Goal: Task Accomplishment & Management: Complete application form

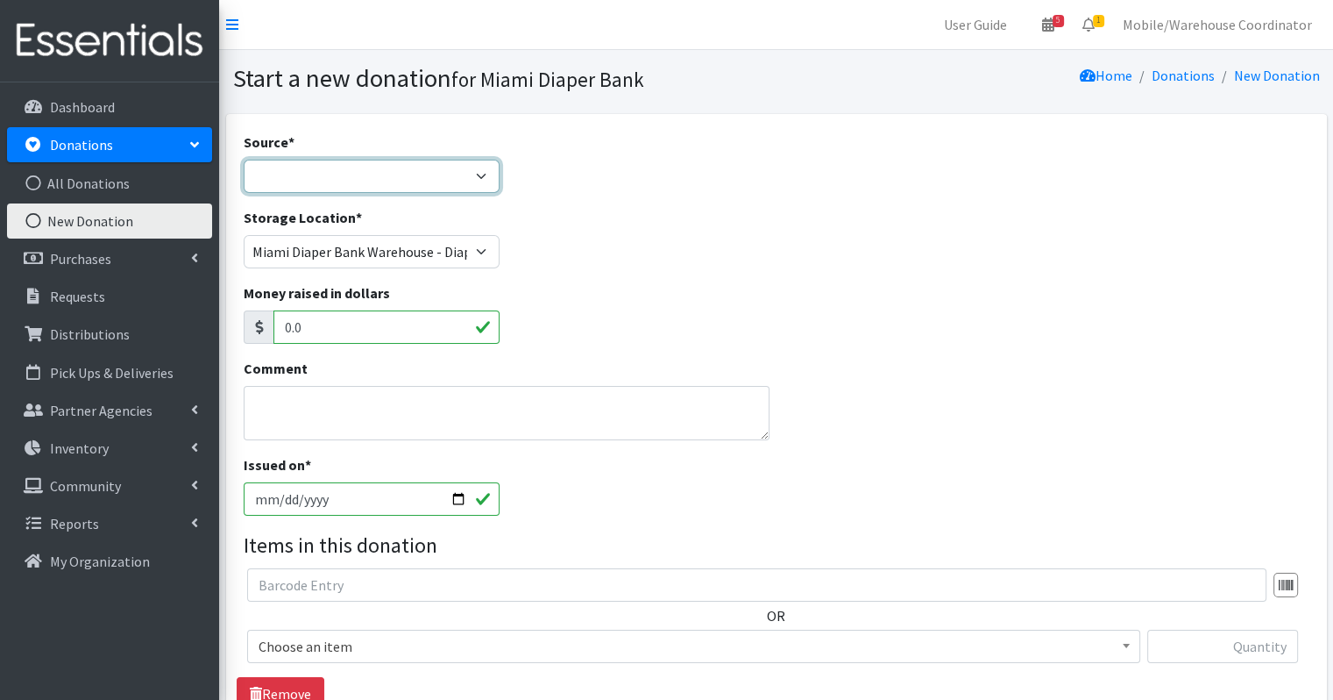
click at [433, 173] on select "Product Drive Manufacturer Donation Site Misc. Donation" at bounding box center [372, 176] width 257 height 33
click at [244, 160] on select "Product Drive Manufacturer Donation Site Misc. Donation" at bounding box center [372, 176] width 257 height 33
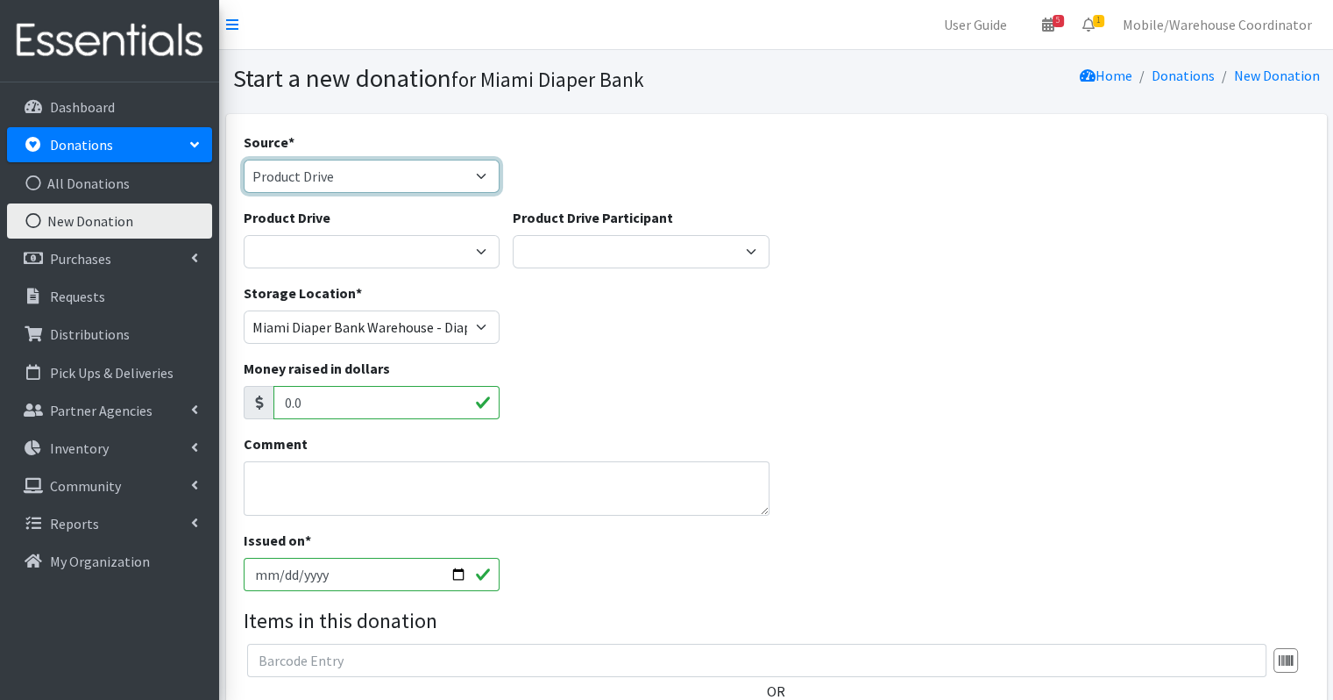
click at [448, 182] on select "Product Drive Manufacturer Donation Site Misc. Donation" at bounding box center [372, 176] width 257 height 33
select select "Misc. Donation"
click at [244, 160] on select "Product Drive Manufacturer Donation Site Misc. Donation" at bounding box center [372, 176] width 257 height 33
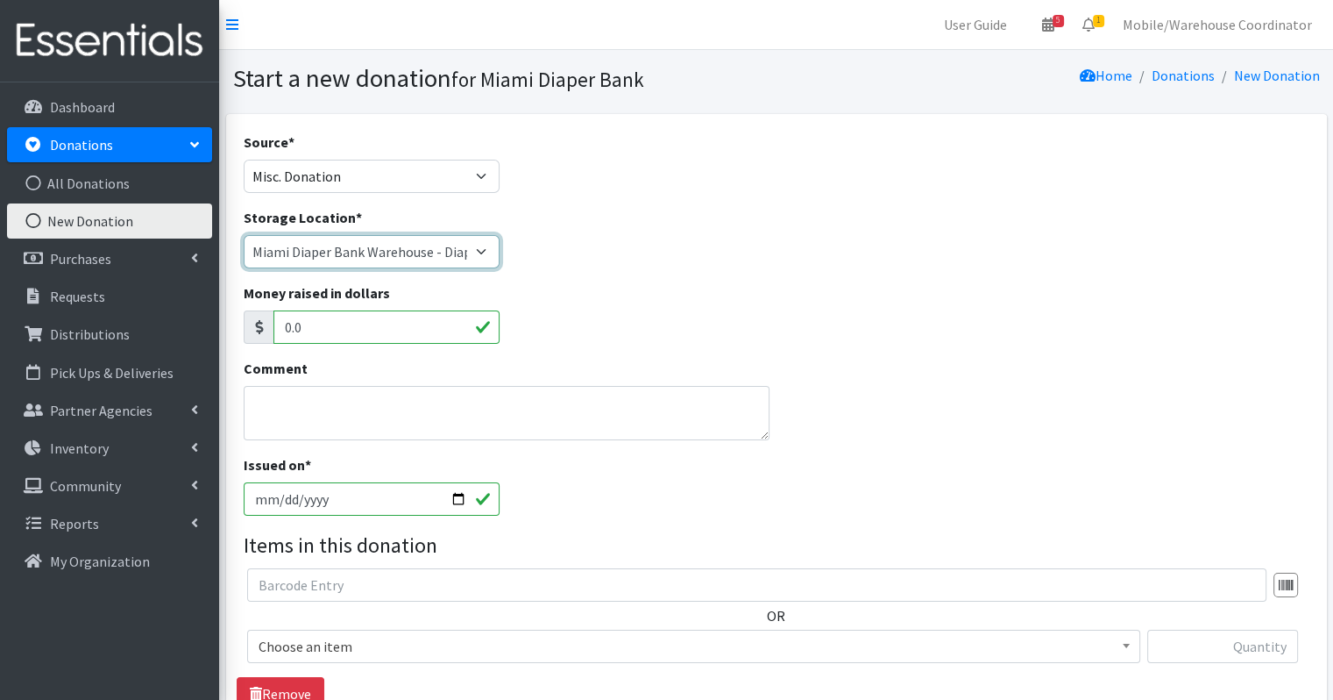
click at [406, 261] on select "Miami Diaper Bank Warehouse - Diaper Hub Partner Direct Delivery" at bounding box center [372, 251] width 257 height 33
click at [244, 235] on select "Miami Diaper Bank Warehouse - Diaper Hub Partner Direct Delivery" at bounding box center [372, 251] width 257 height 33
click at [456, 253] on select "Miami Diaper Bank Warehouse - Diaper Hub Partner Direct Delivery" at bounding box center [372, 251] width 257 height 33
select select "274"
click at [244, 235] on select "Miami Diaper Bank Warehouse - Diaper Hub Partner Direct Delivery" at bounding box center [372, 251] width 257 height 33
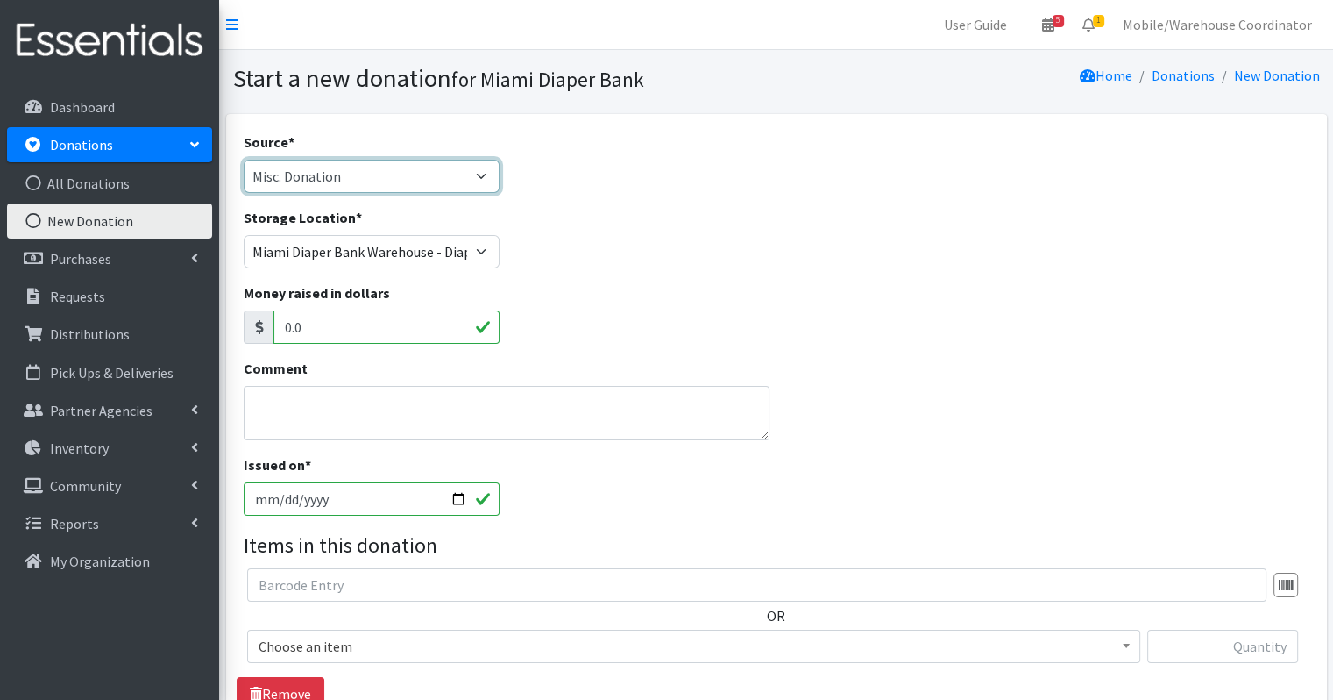
click at [449, 188] on select "Product Drive Manufacturer Donation Site Misc. Donation" at bounding box center [372, 176] width 257 height 33
select select "Product Drive"
click at [244, 160] on select "Product Drive Manufacturer Donation Site Misc. Donation" at bounding box center [372, 176] width 257 height 33
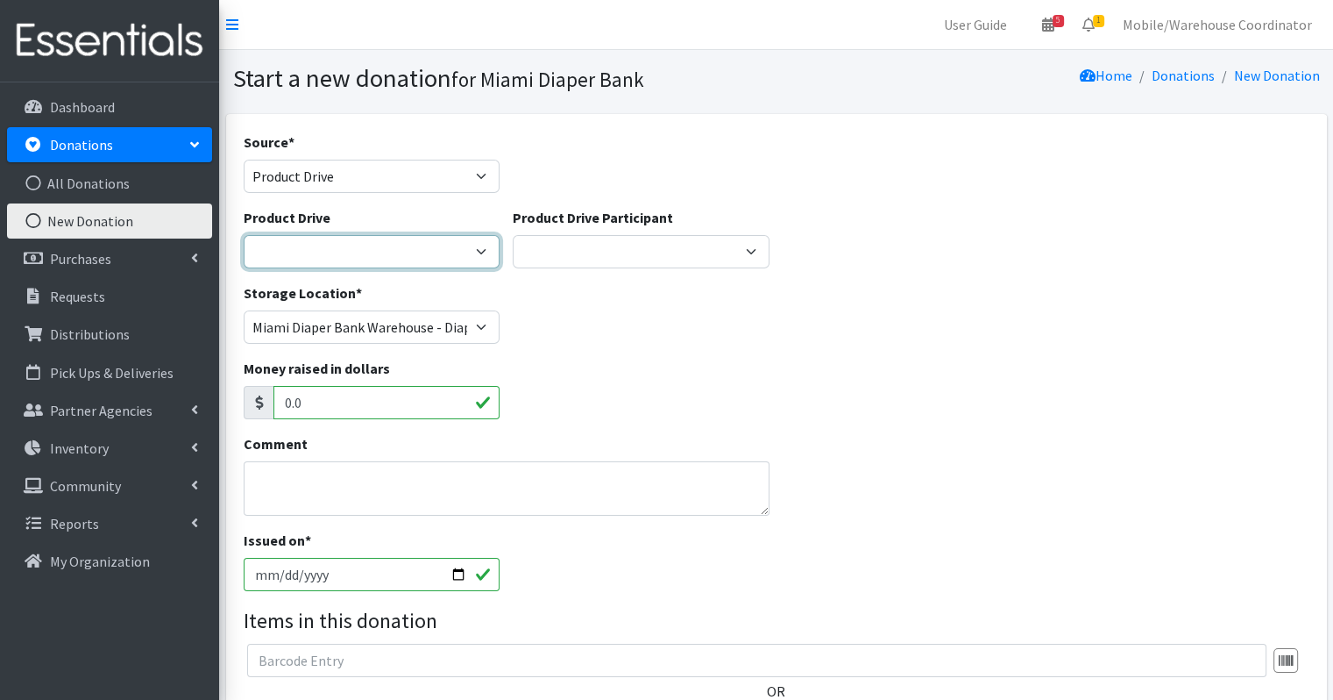
click at [449, 244] on select "100+ Women who care Alejandra MDC Nursing Drive AMAZON Amber Student Castle Gro…" at bounding box center [372, 251] width 257 height 33
select select "3389"
click at [244, 235] on select "100+ Women who care Alejandra MDC Nursing Drive AMAZON Amber Student Castle Gro…" at bounding box center [372, 251] width 257 height 33
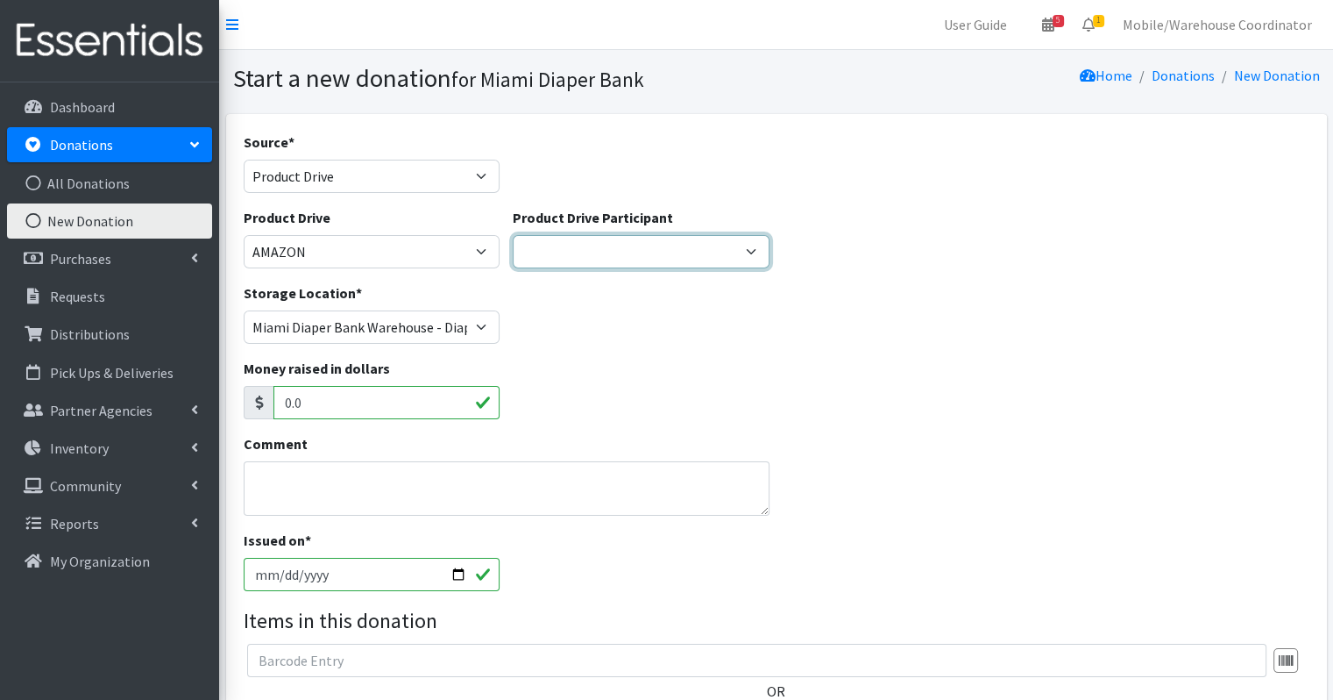
click at [616, 241] on select "Gaia AMAZON Carlton Fields Amber Student Miami Dade College Hialeah Campus Gaia…" at bounding box center [641, 251] width 257 height 33
select select "1653"
click at [513, 235] on select "Gaia AMAZON Carlton Fields Amber Student Miami Dade College Hialeah Campus Gaia…" at bounding box center [641, 251] width 257 height 33
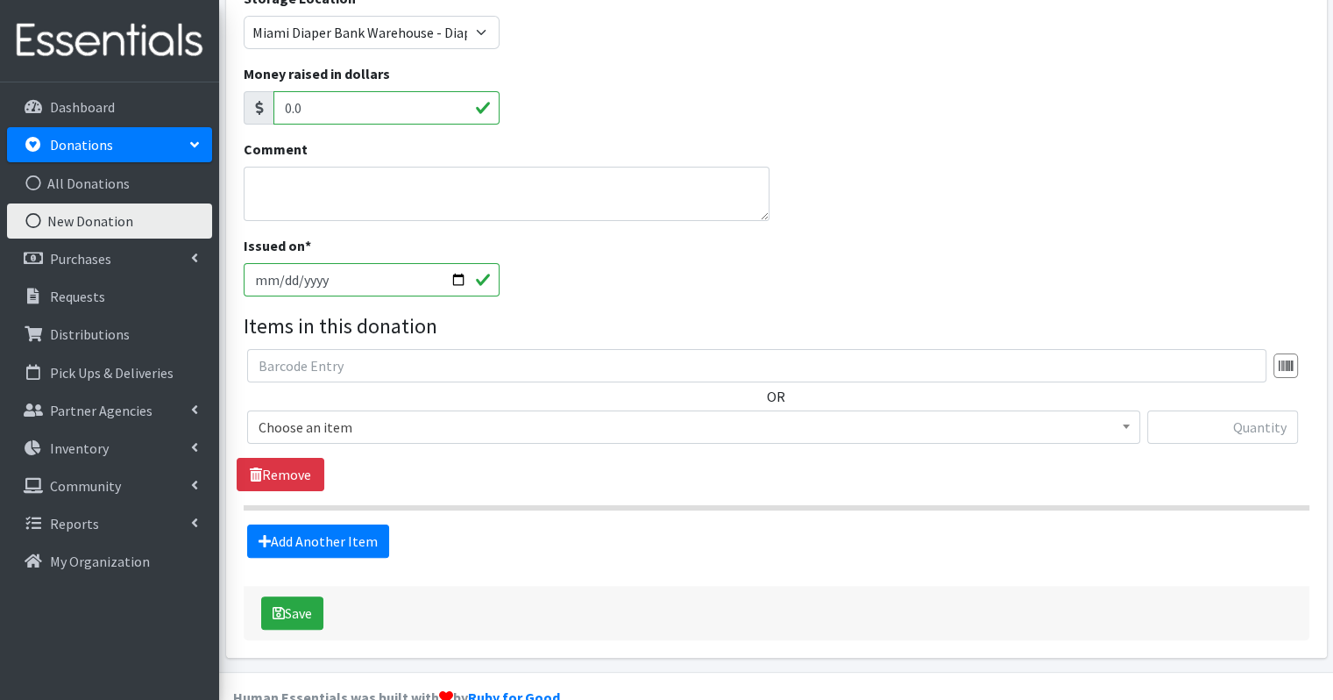
scroll to position [330, 0]
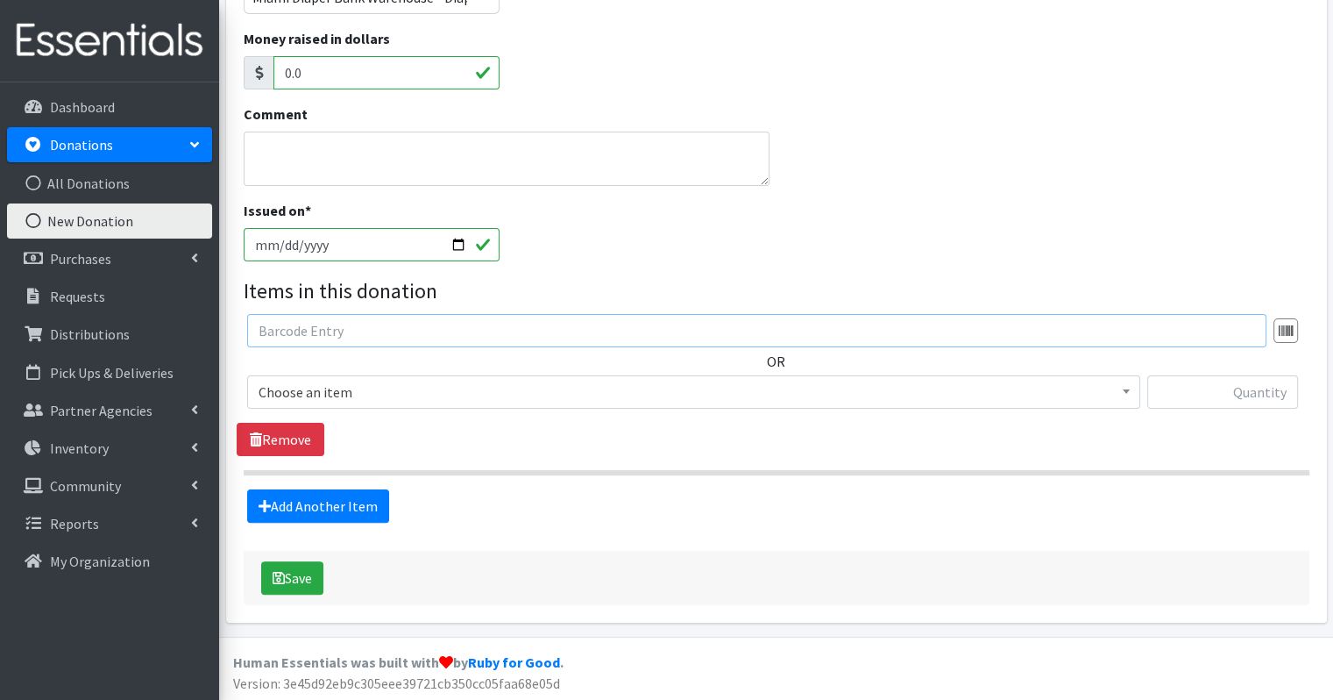
click at [483, 336] on input "text" at bounding box center [756, 330] width 1019 height 33
click at [488, 380] on span "Choose an item" at bounding box center [694, 392] width 870 height 25
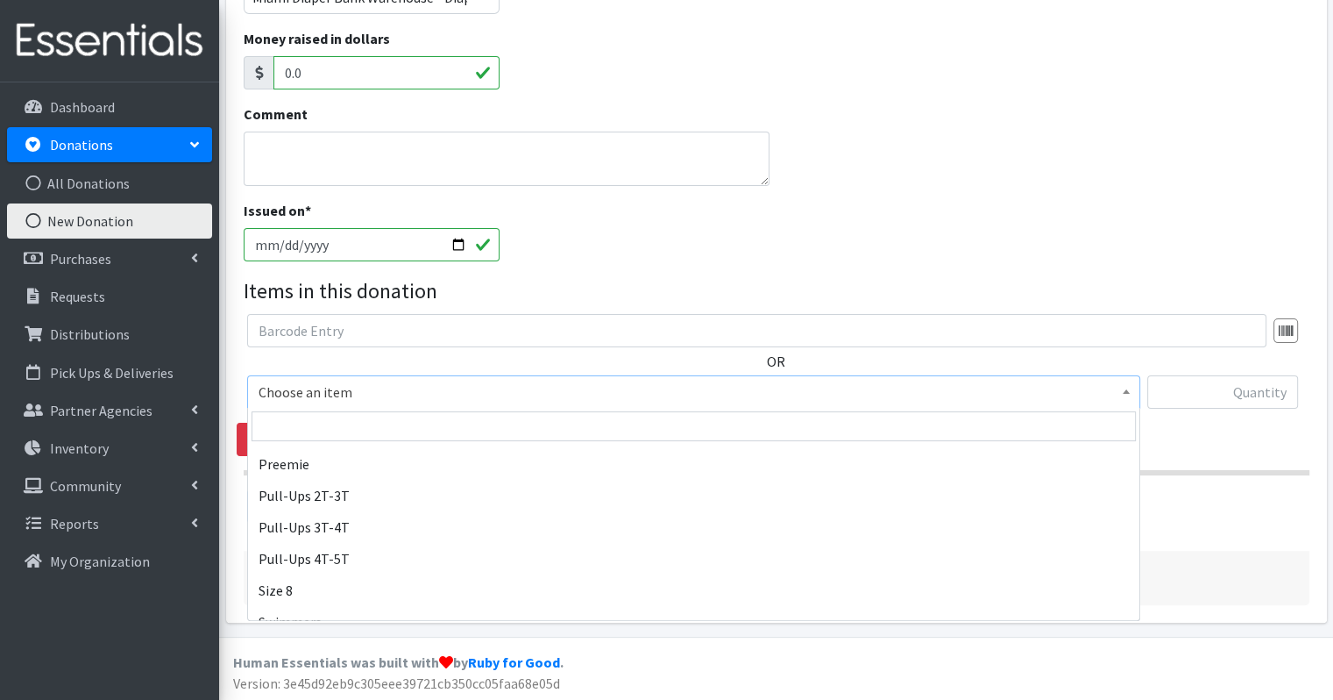
scroll to position [1147, 0]
select select "2679"
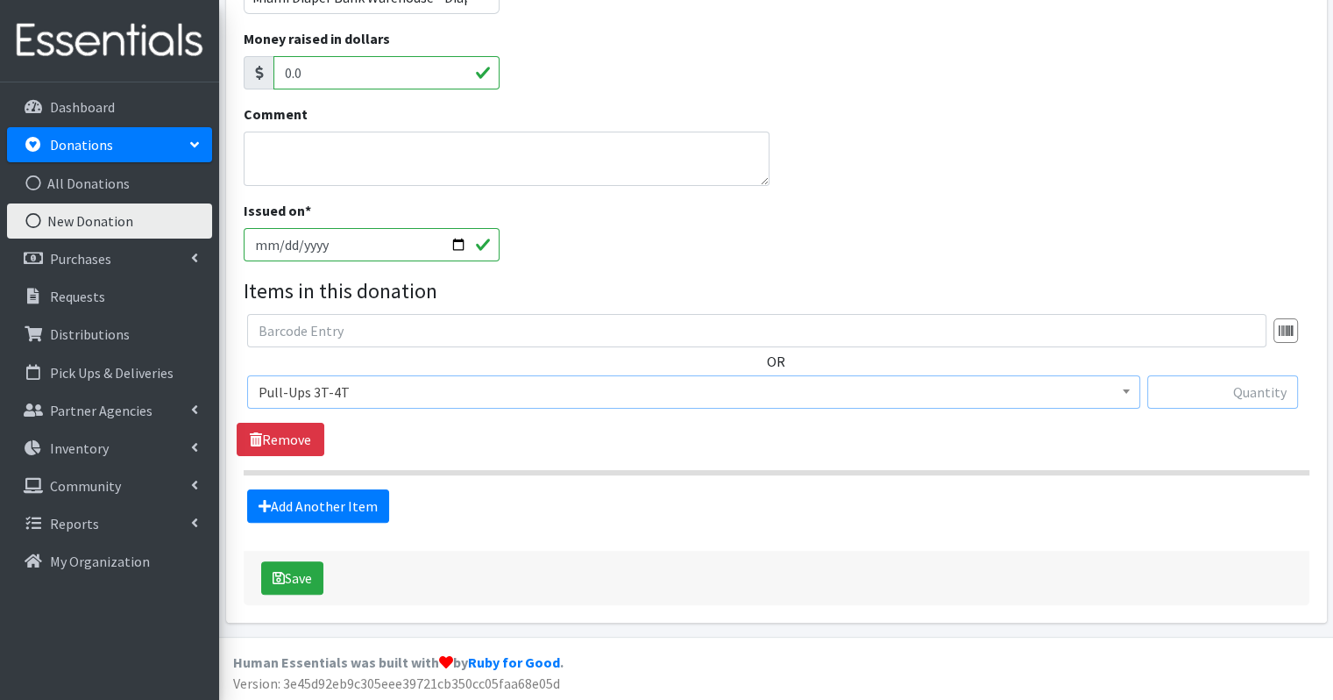
click at [1208, 395] on input "text" at bounding box center [1222, 391] width 151 height 33
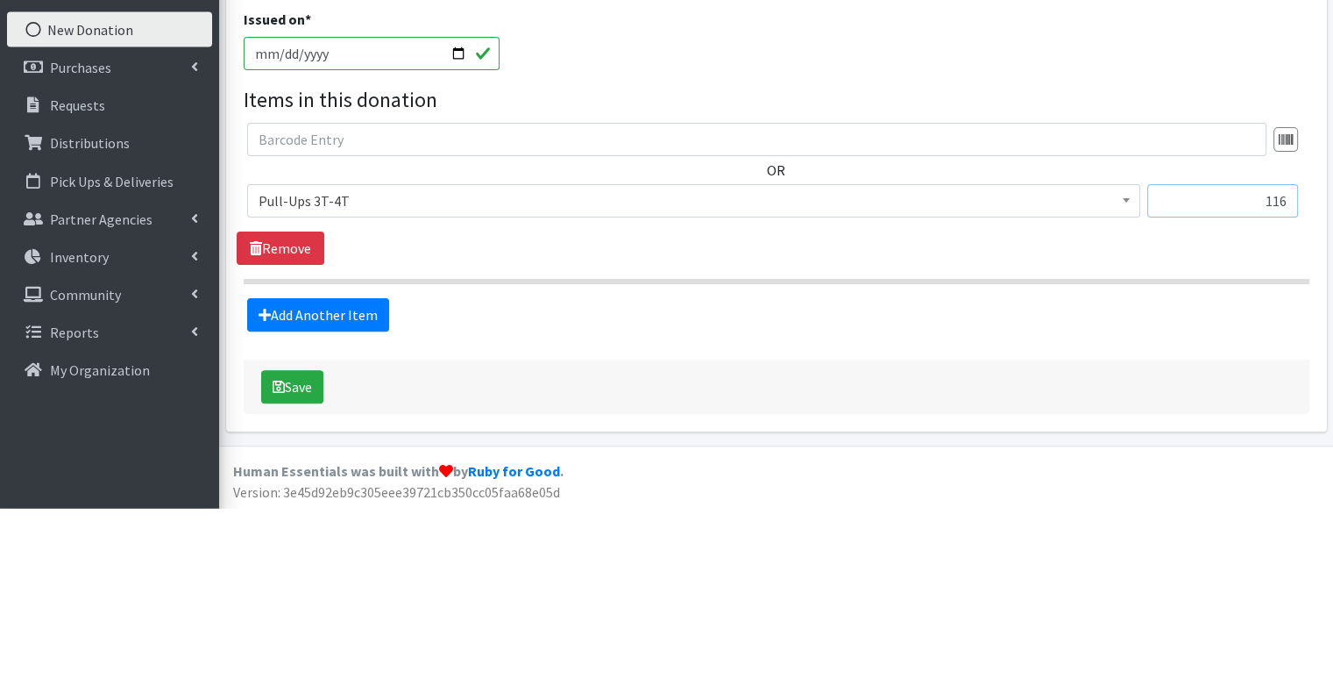
type input "116"
click at [351, 508] on link "Add Another Item" at bounding box center [318, 505] width 142 height 33
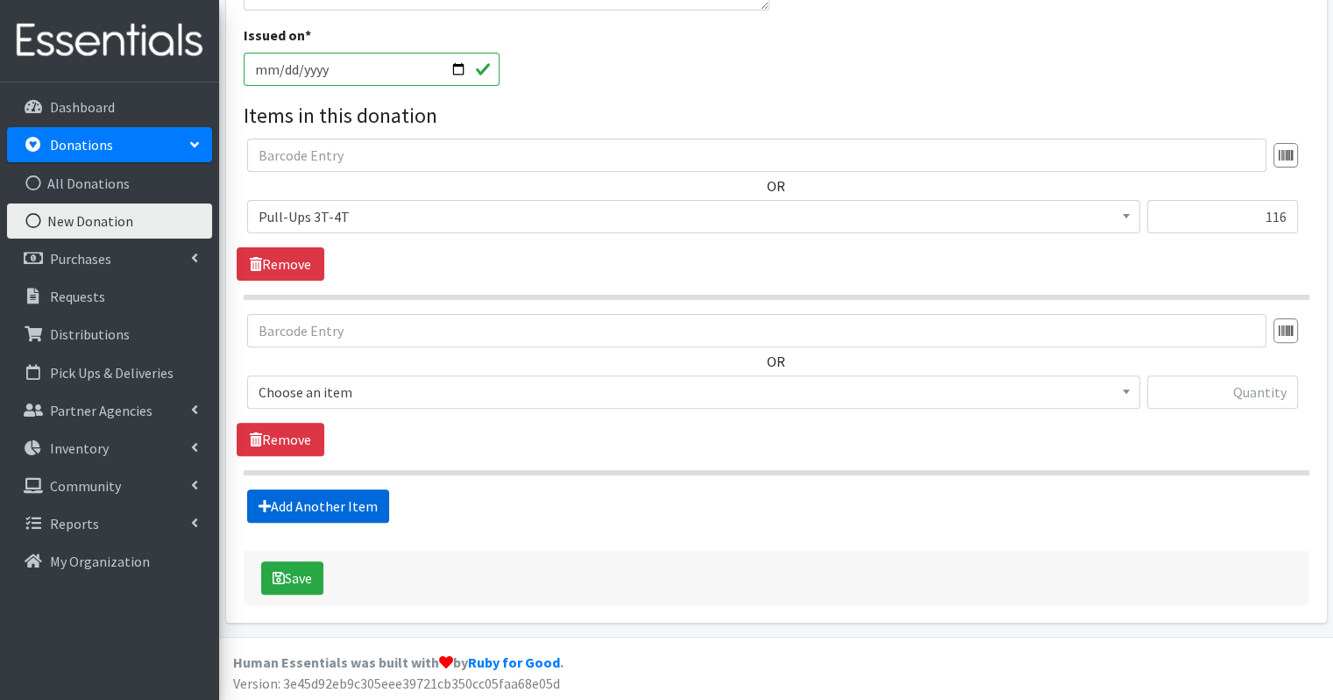
scroll to position [505, 0]
click at [455, 385] on span "Choose an item" at bounding box center [694, 392] width 870 height 25
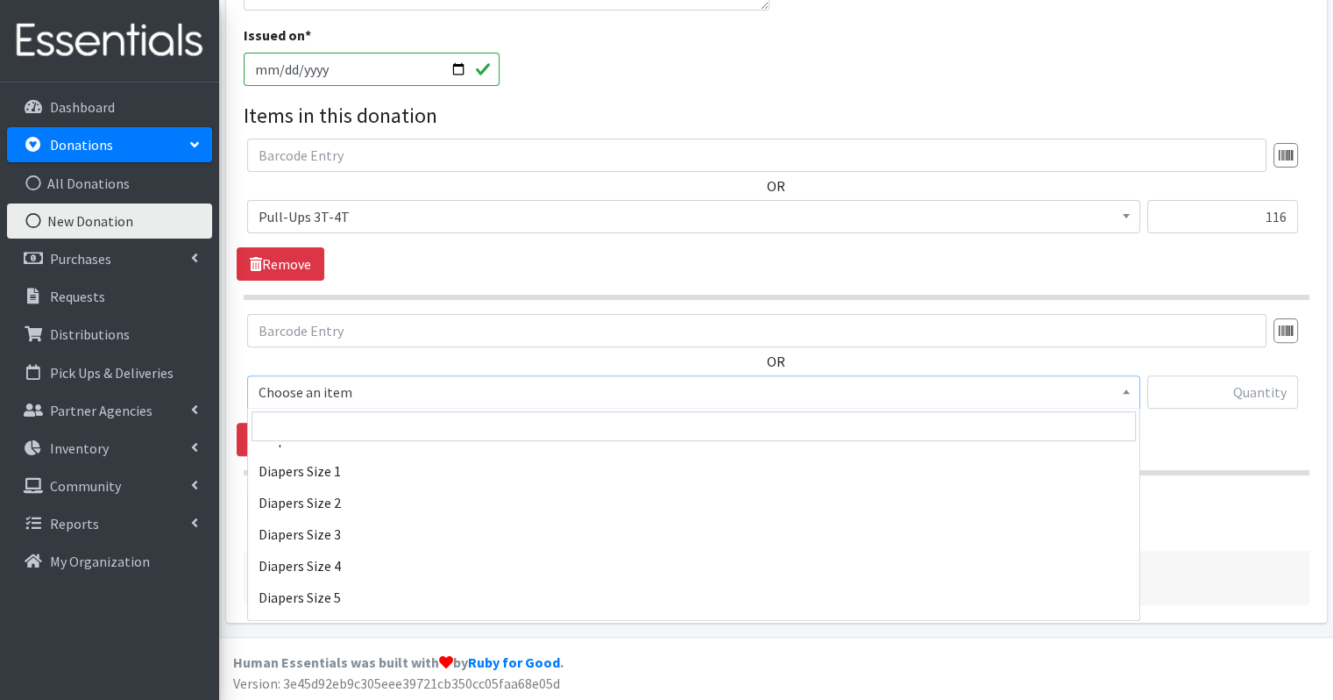
scroll to position [695, 0]
select select "2655"
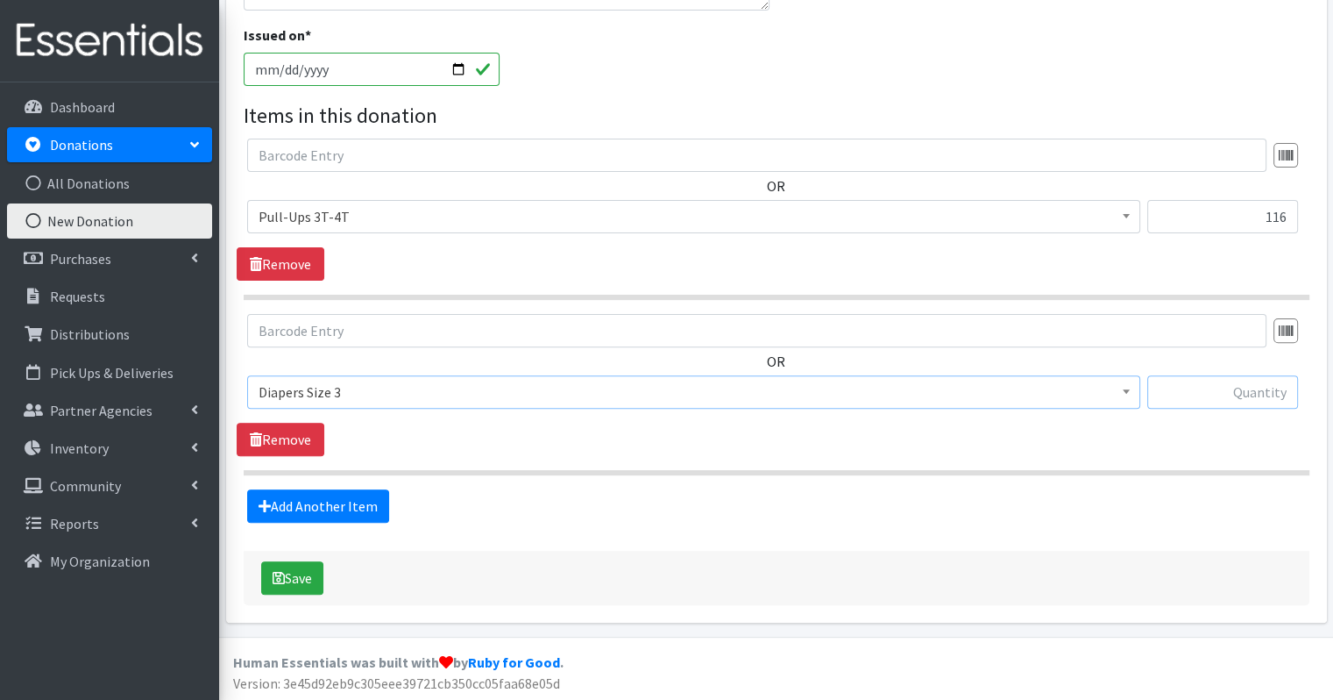
click at [1204, 395] on input "text" at bounding box center [1222, 391] width 151 height 33
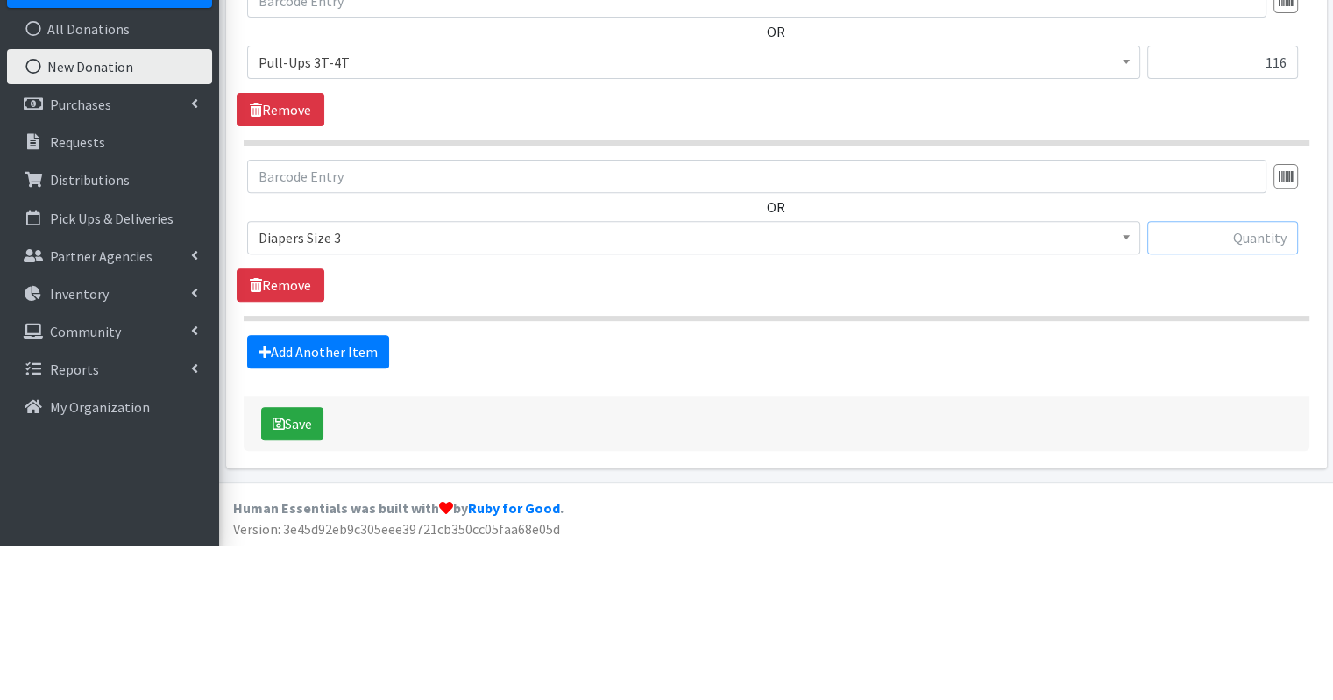
scroll to position [505, 0]
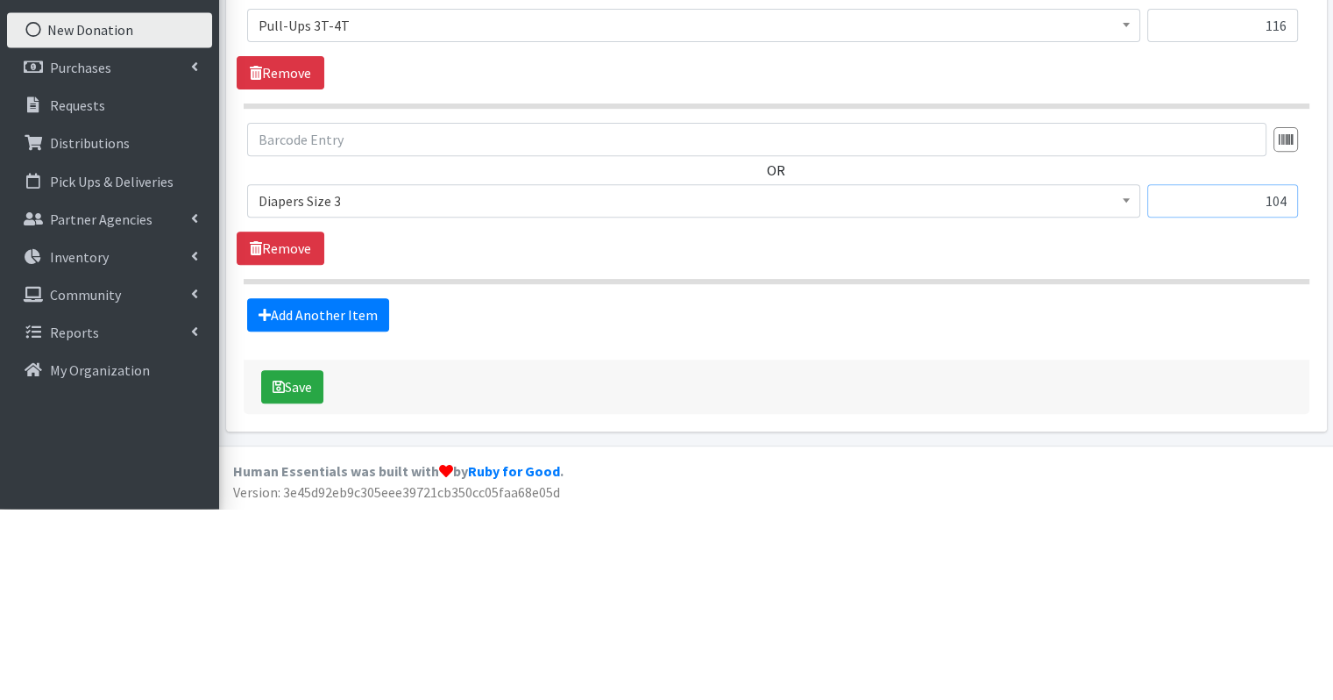
type input "104"
click at [543, 465] on section "OR Choose an item Adult Briefs (Large/X-Large) Adult Briefs (Medium/Large) Adul…" at bounding box center [777, 394] width 1066 height 161
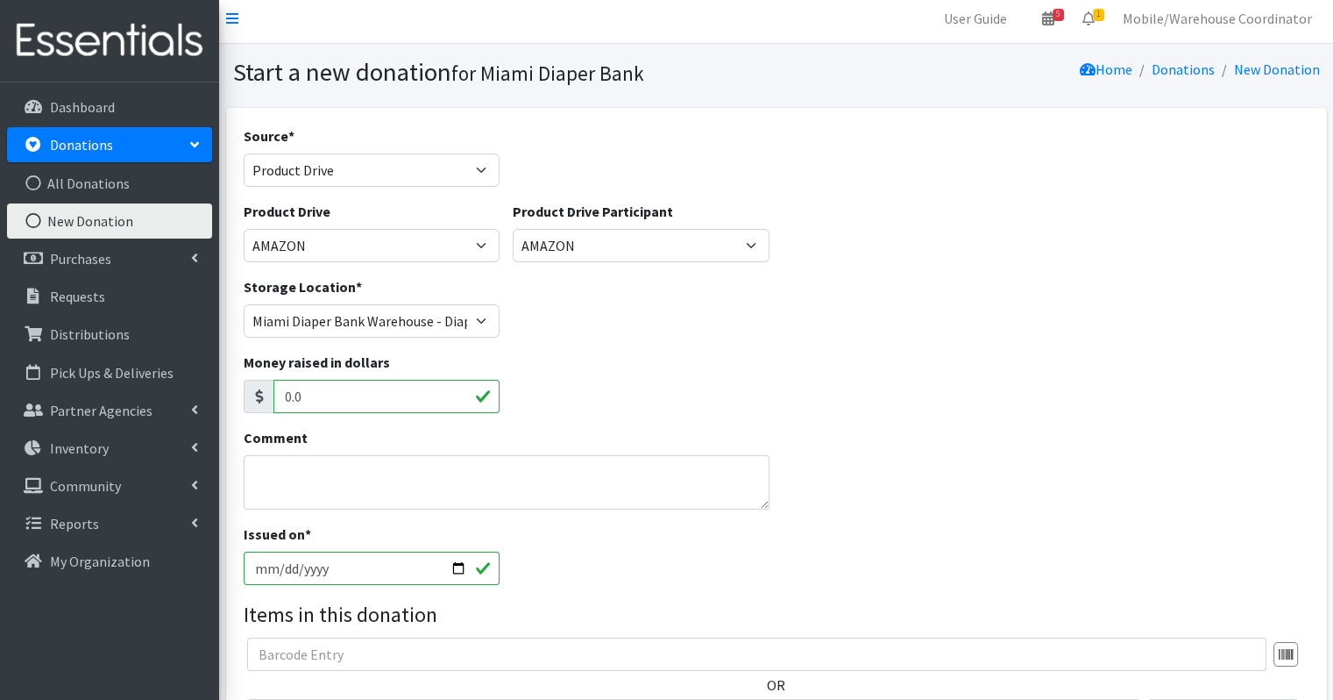
scroll to position [0, 0]
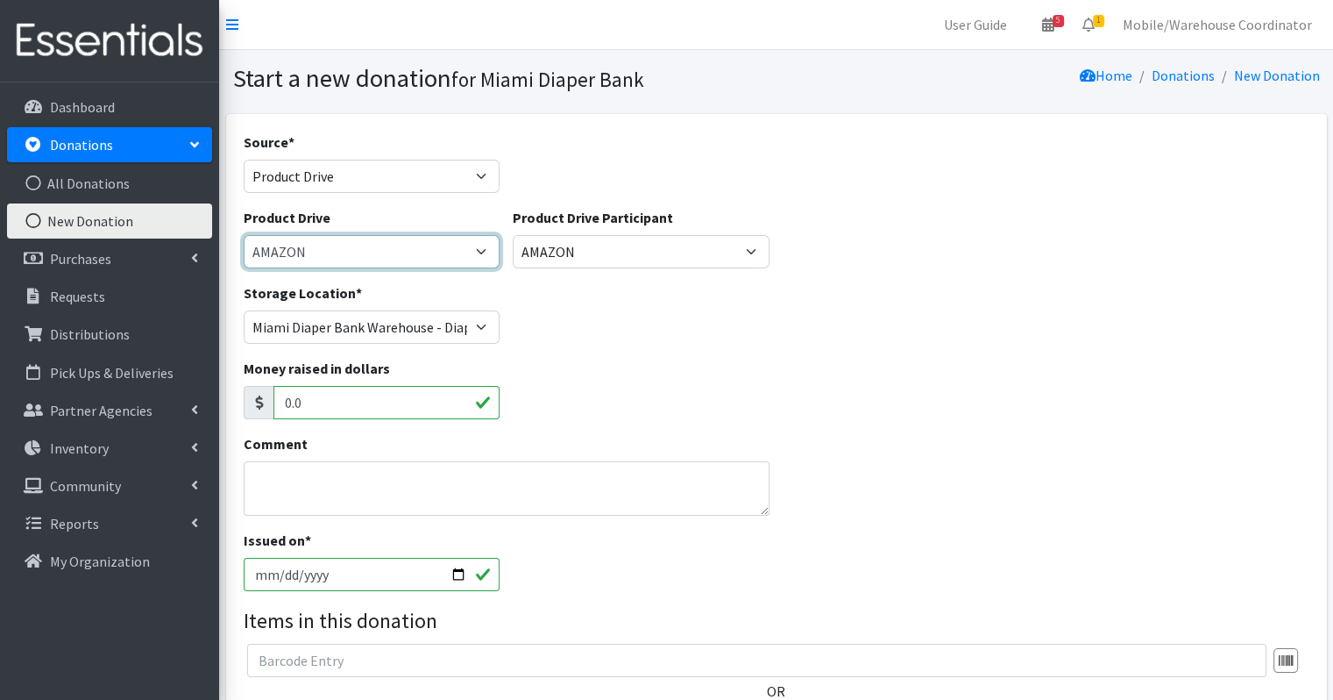
click at [438, 245] on select "100+ Women who care Alejandra MDC Nursing Drive AMAZON Amber Student Castle Gro…" at bounding box center [372, 251] width 257 height 33
select select "3328"
click at [244, 235] on select "100+ Women who care Alejandra MDC Nursing Drive AMAZON Amber Student Castle Gro…" at bounding box center [372, 251] width 257 height 33
click at [465, 496] on textarea "Comment" at bounding box center [507, 488] width 527 height 54
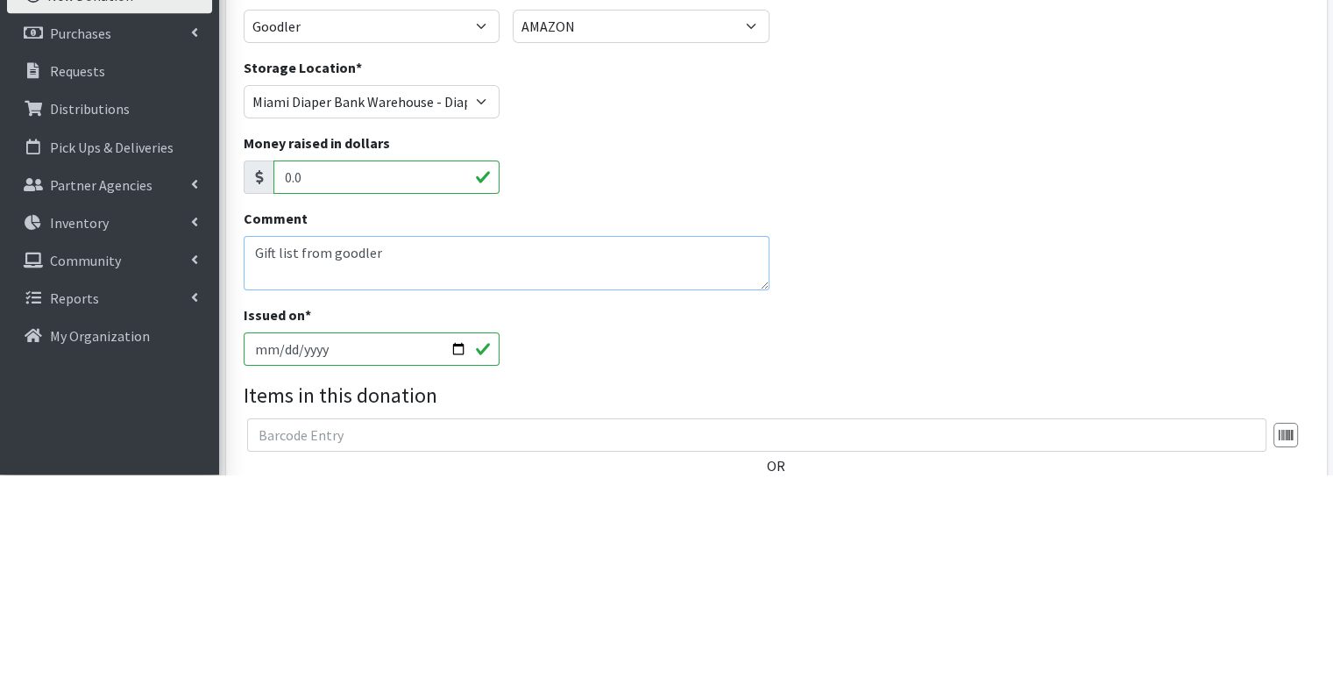
type textarea "Gift list from goodler"
click at [785, 428] on div "Money raised in dollars 0.0" at bounding box center [776, 395] width 1079 height 75
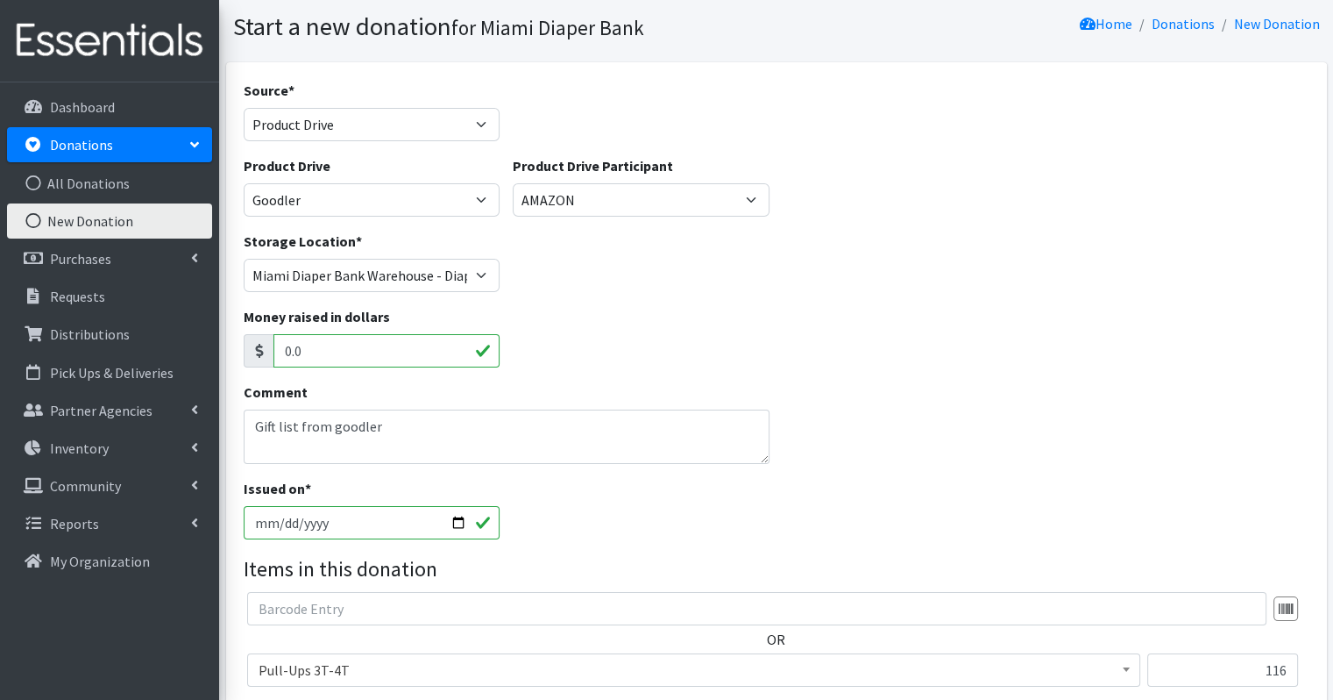
scroll to position [62, 0]
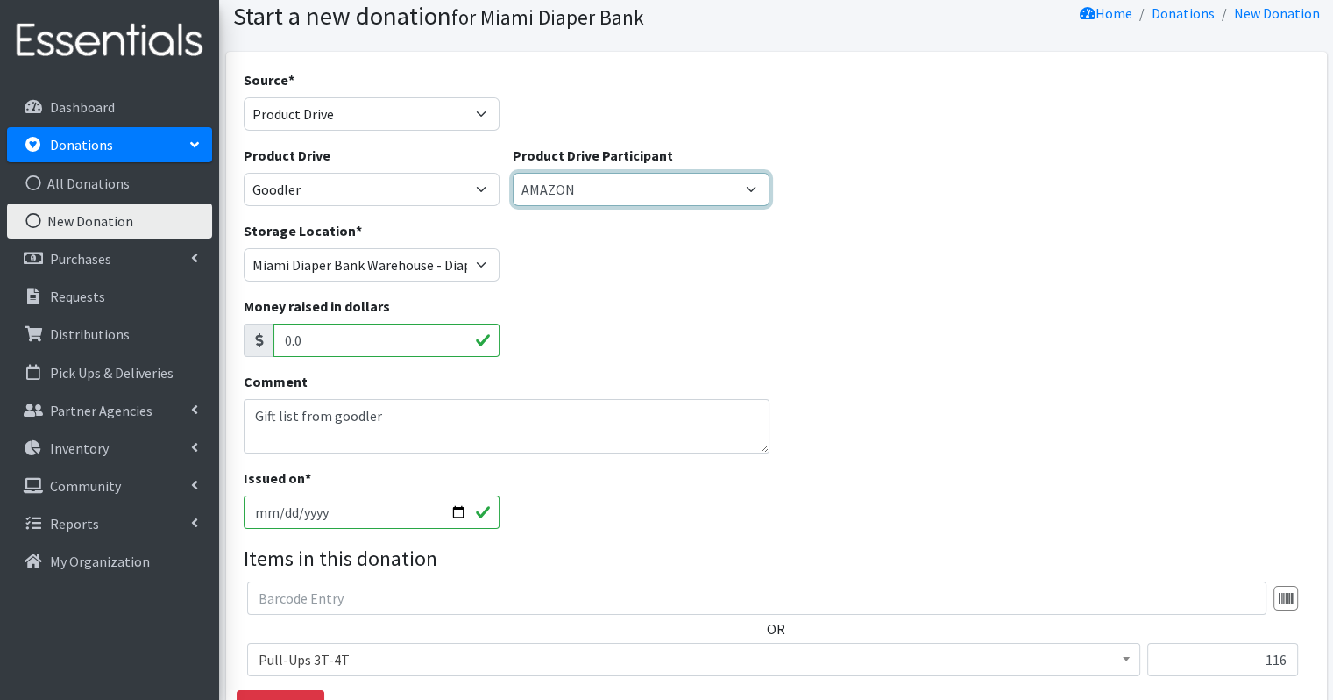
click at [677, 196] on select "Gaia AMAZON Carlton Fields Amber Student Miami Dade College Hialeah Campus Gaia…" at bounding box center [641, 189] width 257 height 33
click at [513, 173] on select "Gaia AMAZON Carlton Fields Amber Student Miami Dade College Hialeah Campus Gaia…" at bounding box center [641, 189] width 257 height 33
click at [729, 182] on select "Gaia AMAZON Carlton Fields Amber Student Miami Dade College Hialeah Campus Gaia…" at bounding box center [641, 189] width 257 height 33
click at [513, 173] on select "Gaia AMAZON Carlton Fields Amber Student Miami Dade College Hialeah Campus Gaia…" at bounding box center [641, 189] width 257 height 33
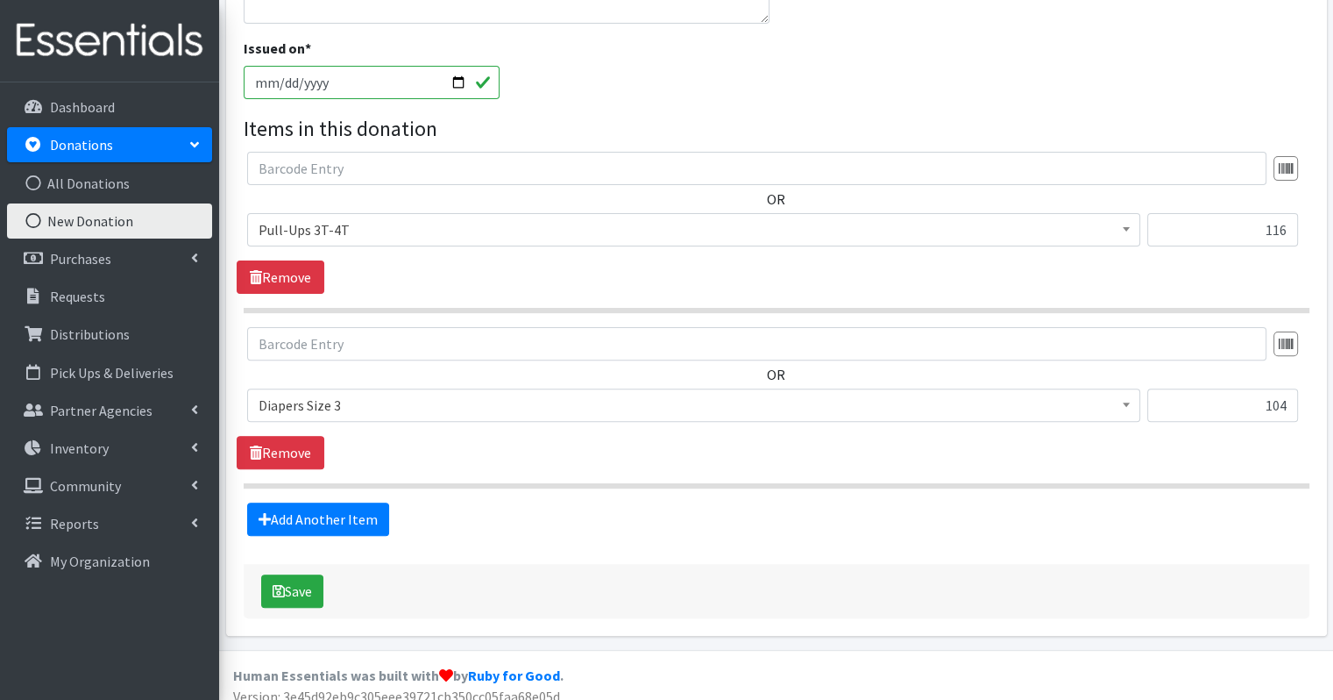
scroll to position [494, 0]
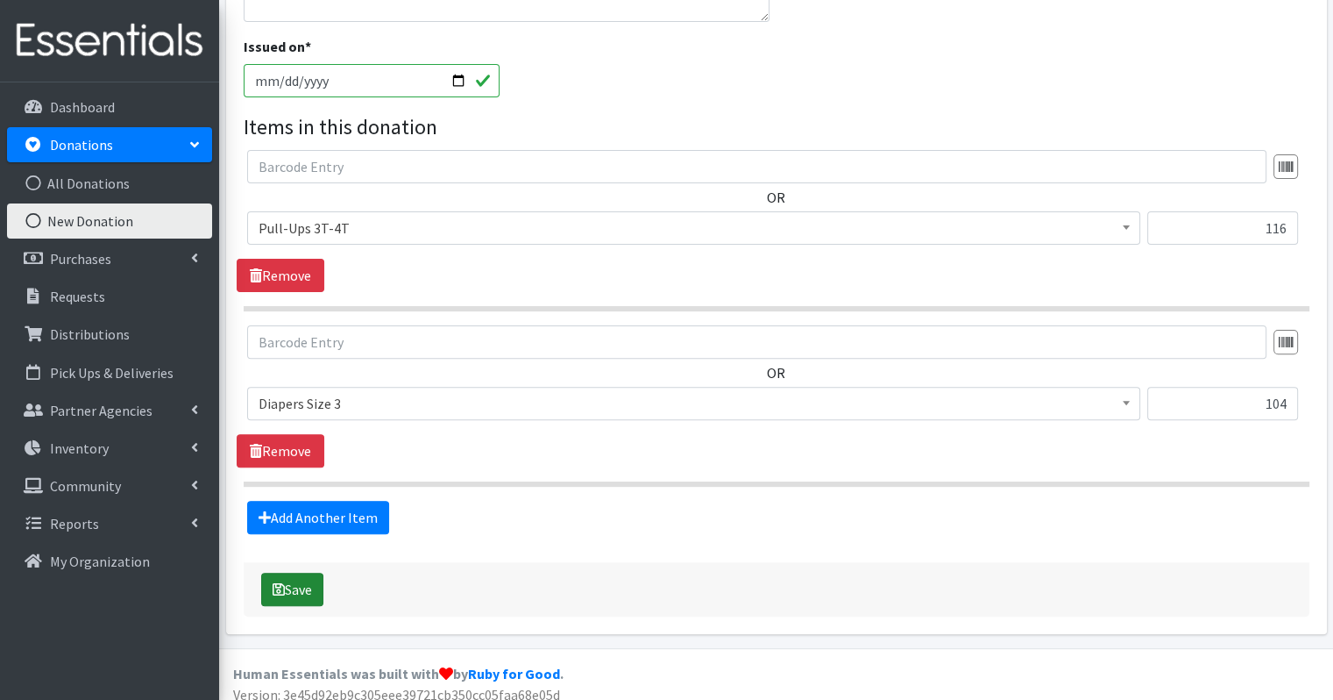
click at [301, 583] on button "Save" at bounding box center [292, 588] width 62 height 33
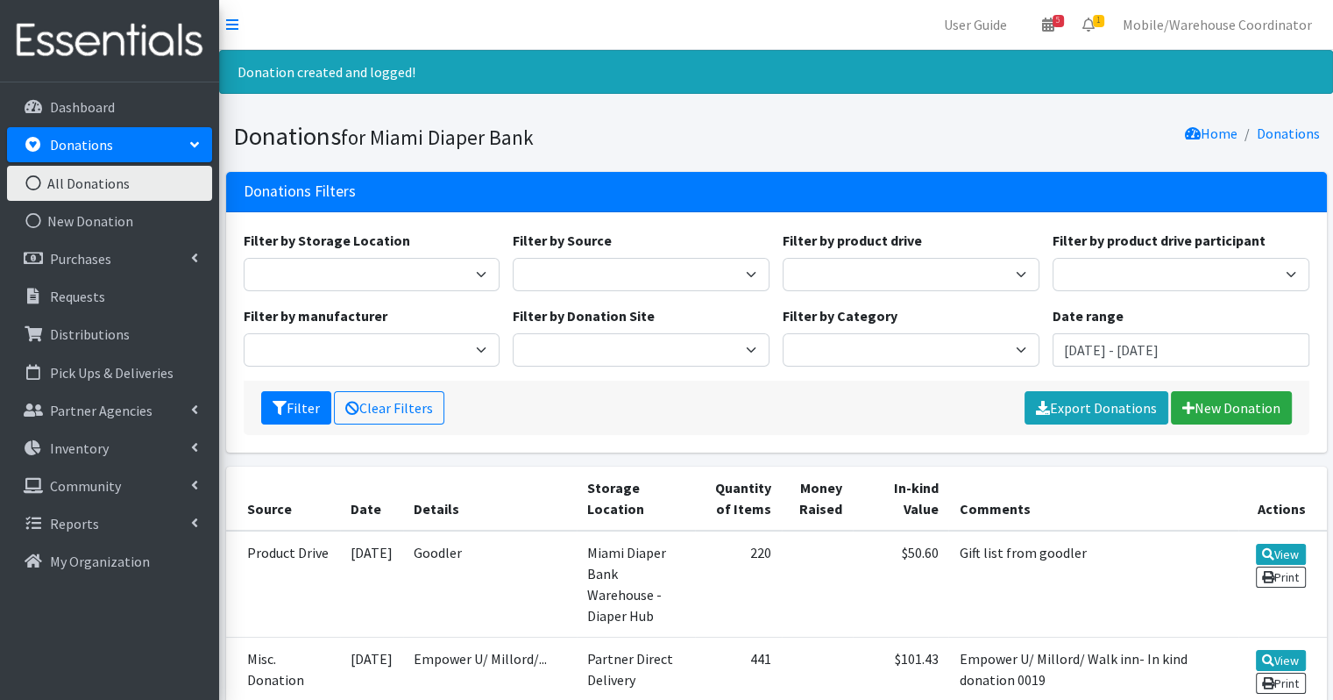
click at [1290, 579] on link "Print" at bounding box center [1281, 576] width 50 height 21
click at [67, 137] on p "Donations" at bounding box center [81, 145] width 63 height 18
